Goal: Information Seeking & Learning: Learn about a topic

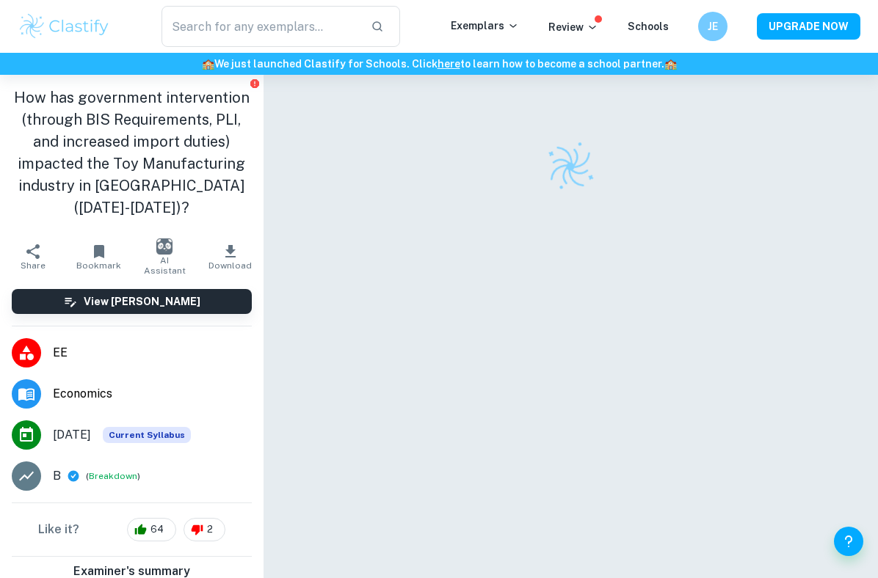
checkbox input "true"
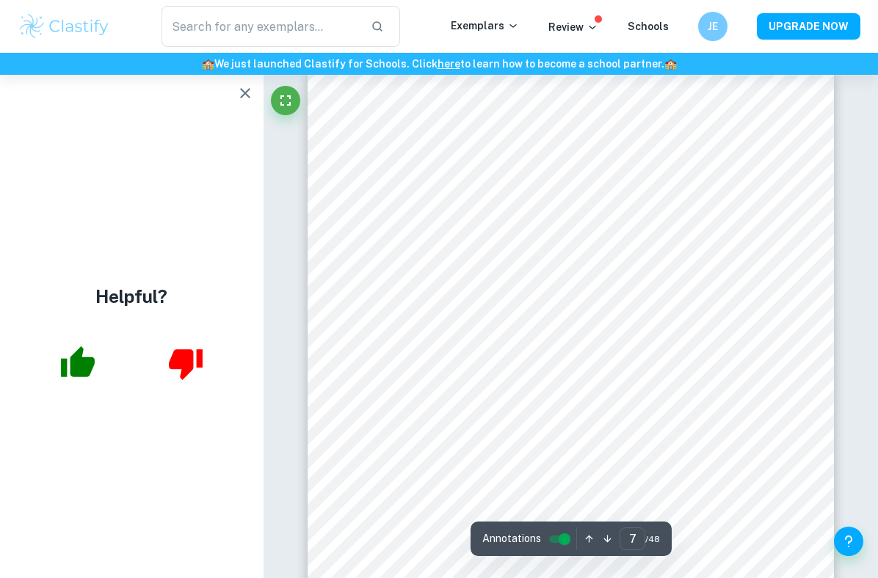
scroll to position [4709, 0]
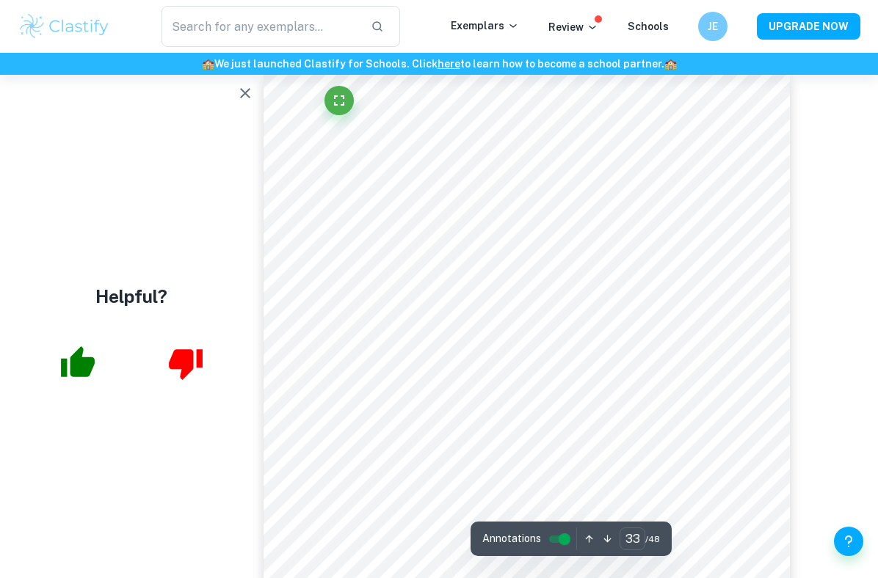
type input "34"
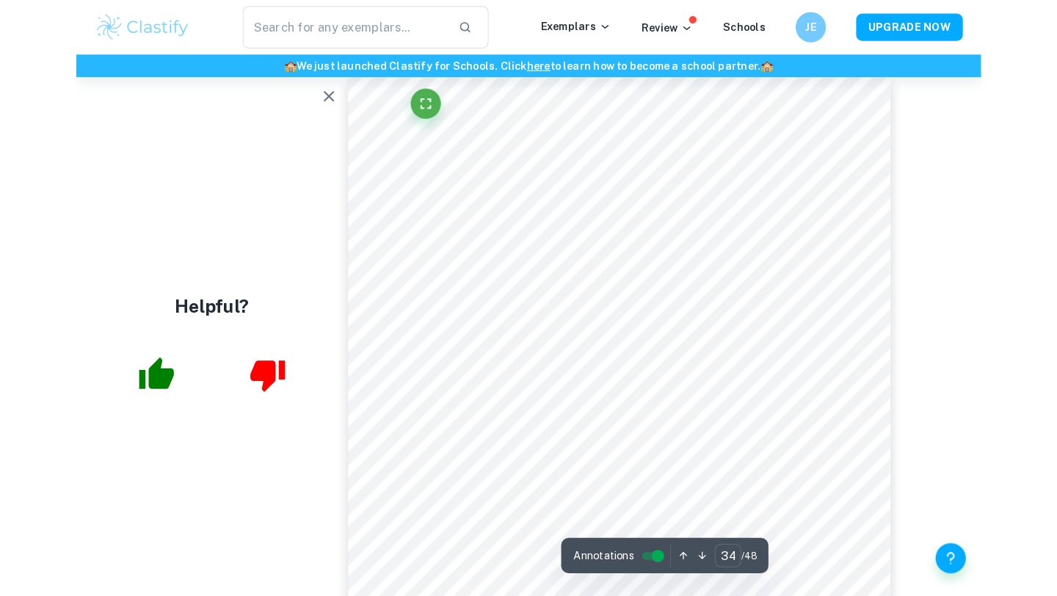
scroll to position [29889, 0]
